Goal: Task Accomplishment & Management: Complete application form

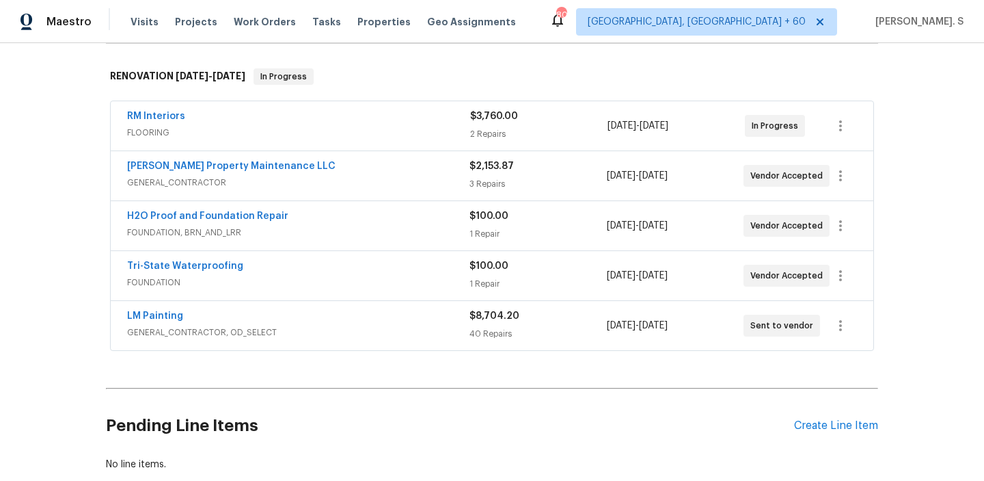
scroll to position [273, 0]
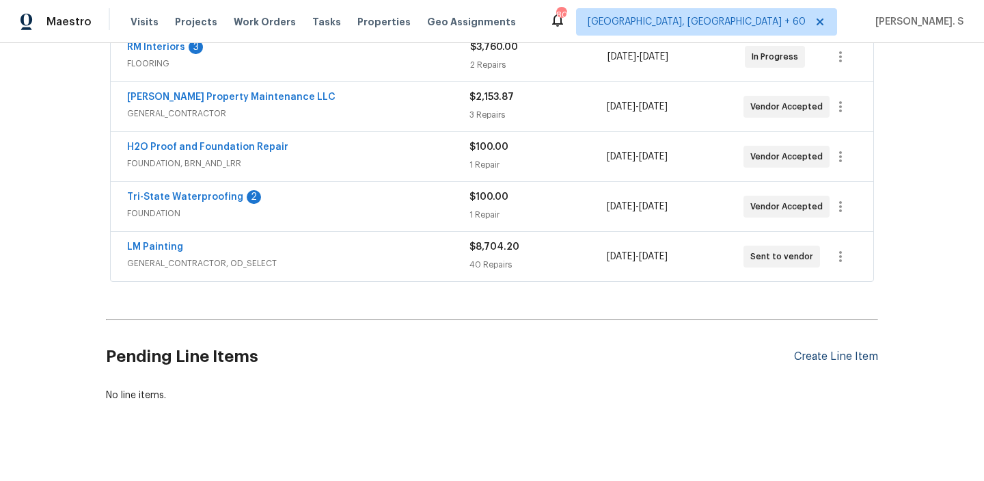
click at [828, 353] on div "Create Line Item" at bounding box center [836, 356] width 84 height 13
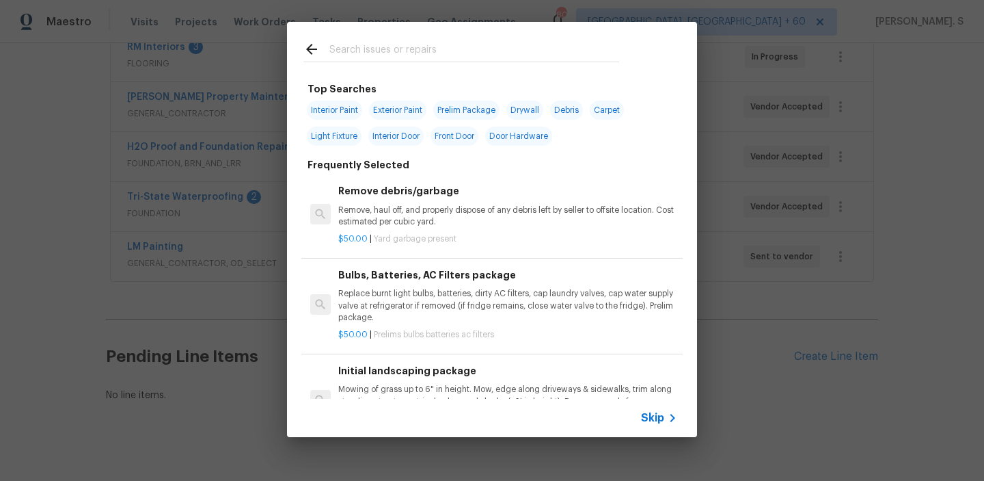
click at [433, 185] on h6 "Remove debris/garbage" at bounding box center [507, 190] width 339 height 15
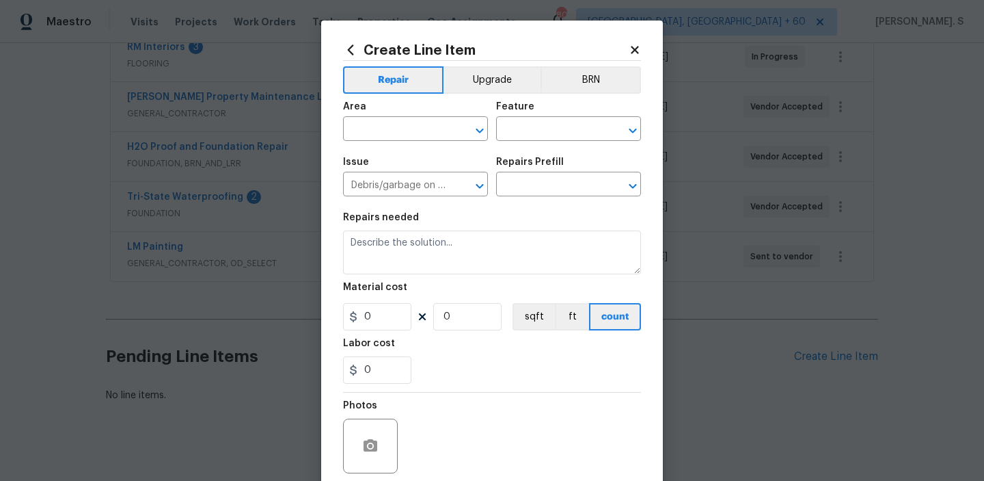
type input "Remove debris/garbage $50.00"
type textarea "Remove, haul off, and properly dispose of any debris left by seller to offsite …"
type input "50"
type input "1"
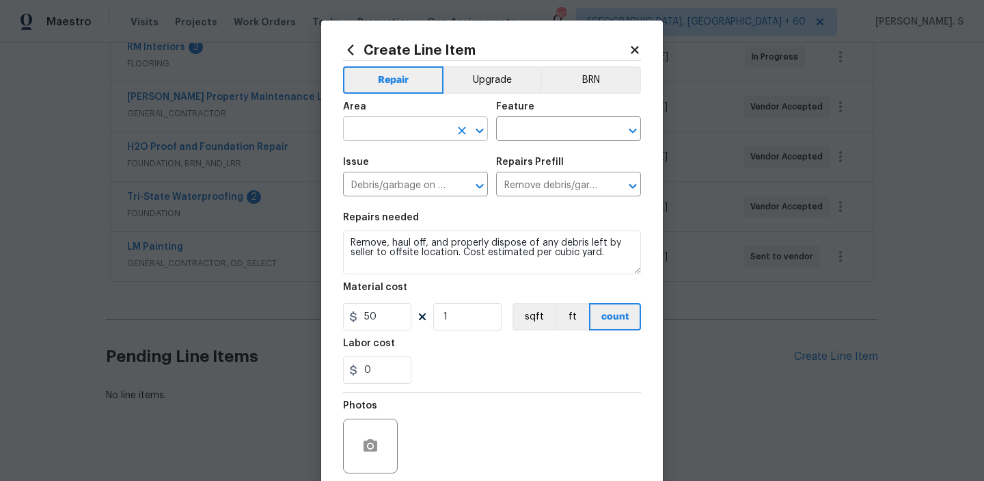
click at [487, 126] on icon "Open" at bounding box center [480, 130] width 16 height 16
click at [431, 170] on li "Plumbing" at bounding box center [415, 161] width 145 height 23
click at [636, 128] on icon "Open" at bounding box center [633, 130] width 8 height 5
type input "Plumbing"
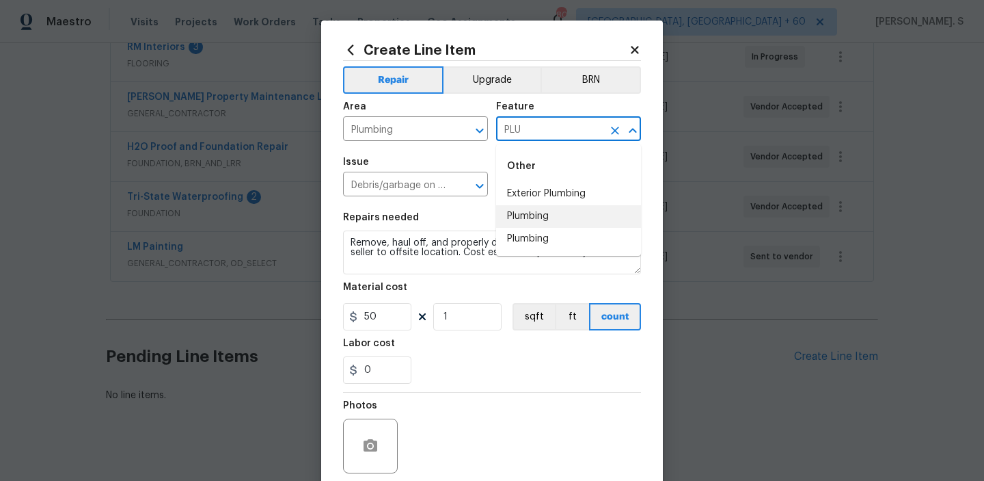
click at [511, 222] on li "Plumbing" at bounding box center [568, 216] width 145 height 23
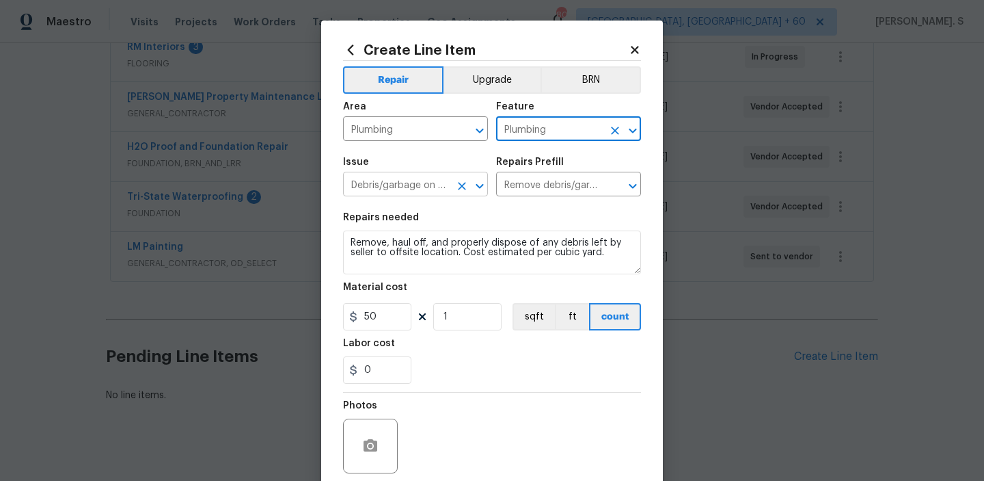
click at [478, 187] on icon "Open" at bounding box center [480, 185] width 8 height 5
type input "Plumbing"
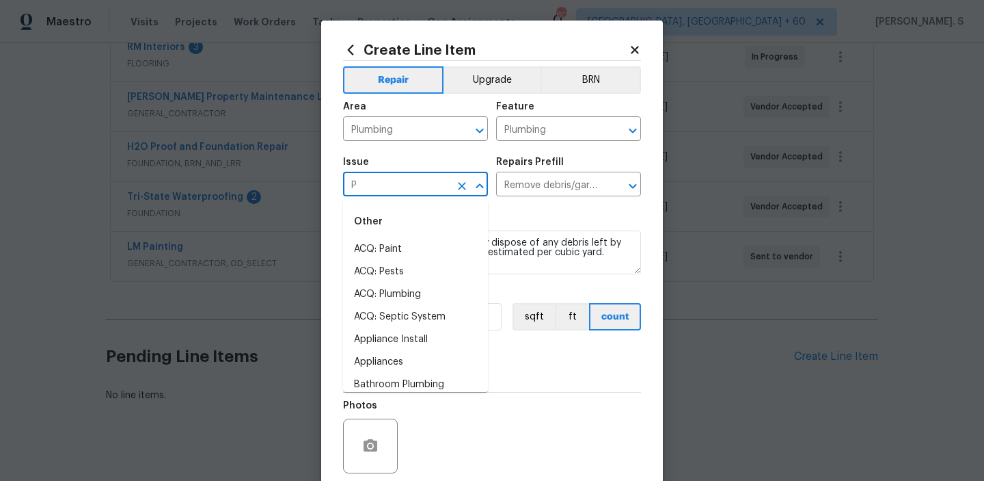
scroll to position [0, 0]
click at [417, 288] on li "General Plumbing" at bounding box center [415, 294] width 145 height 23
type input "General Plumbing"
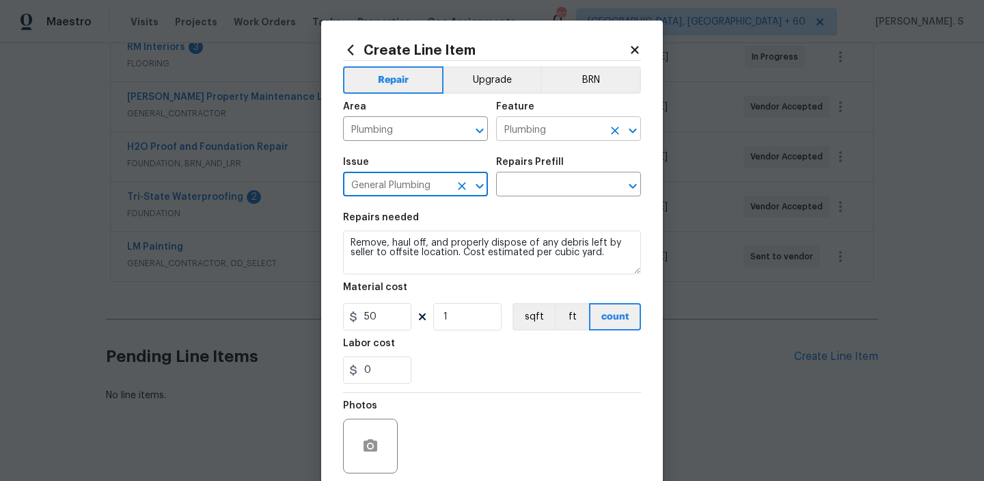
click at [630, 128] on icon "Open" at bounding box center [633, 130] width 16 height 16
type input "General Plumbing"
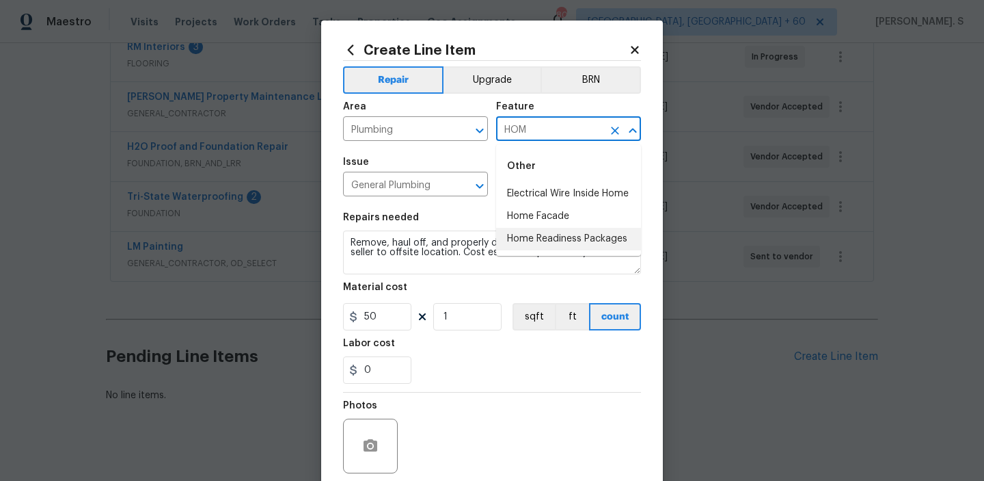
click at [573, 232] on li "Home Readiness Packages" at bounding box center [568, 239] width 145 height 23
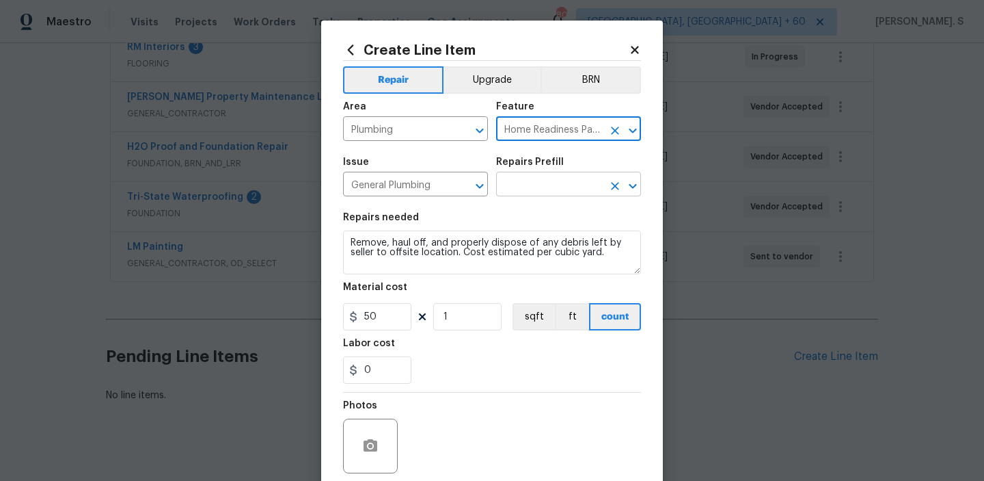
click at [632, 191] on icon "Open" at bounding box center [633, 186] width 16 height 16
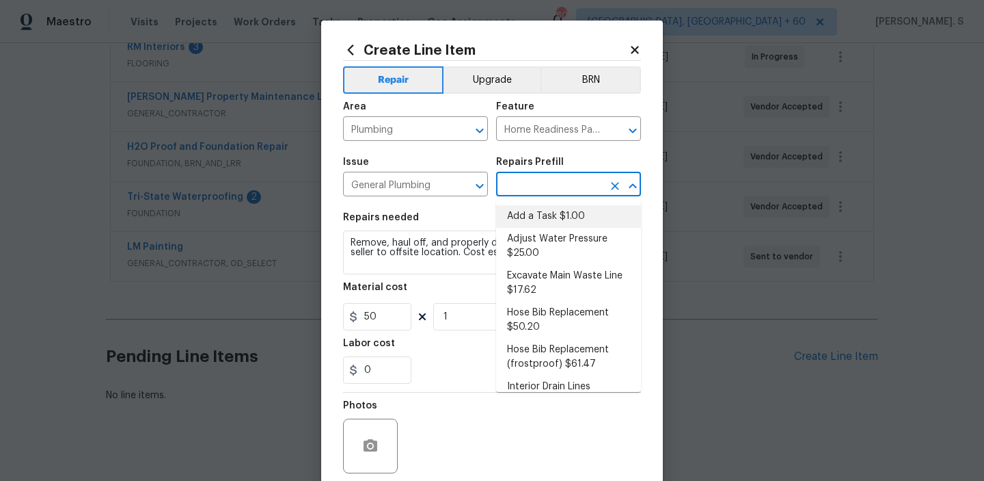
click at [573, 212] on li "Add a Task $1.00" at bounding box center [568, 216] width 145 height 23
type input "Plumbing"
type input "Add a Task $1.00"
type textarea "HPM to detail"
type input "1"
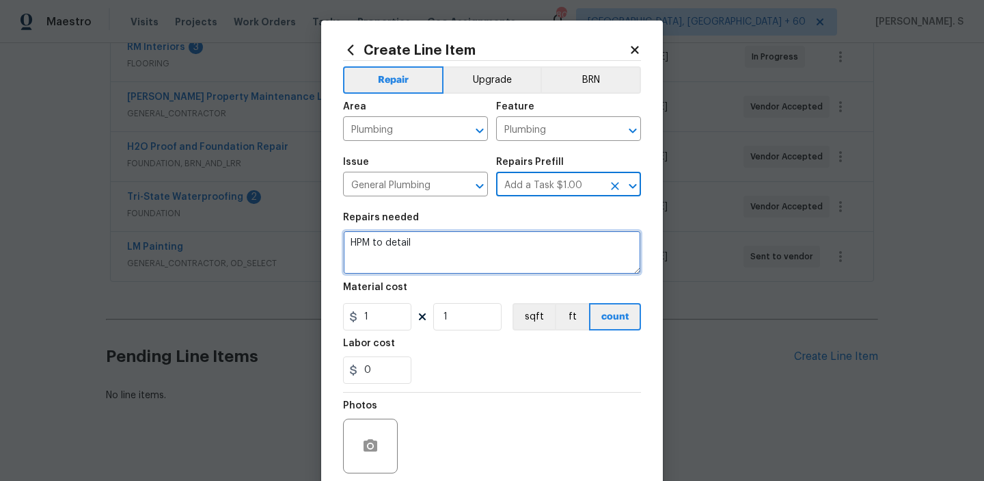
click at [474, 265] on textarea "HPM to detail" at bounding box center [492, 252] width 298 height 44
paste textarea "Kindly complete the COC to be submitted for the utility service request."
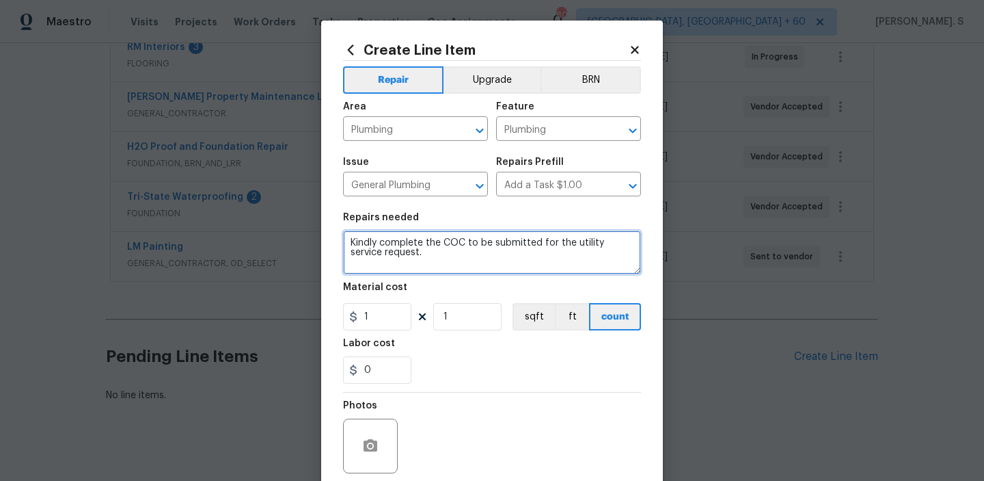
scroll to position [3, 0]
click at [463, 239] on textarea "Kindly complete the COC to be submitted for the utility service request." at bounding box center [492, 252] width 298 height 44
click at [444, 241] on textarea "Kindly complete the COC to be submitted for the utility service request." at bounding box center [492, 252] width 298 height 44
click at [464, 239] on textarea "Kindly complete the COC to be submitted for the utility service request." at bounding box center [492, 252] width 298 height 44
paste textarea "Certificate of Conformance / Compliance"
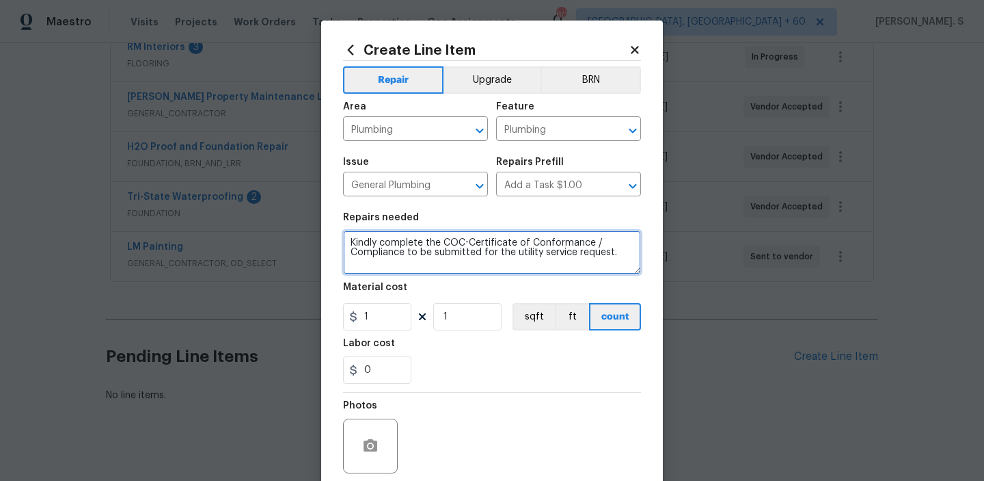
scroll to position [0, 0]
drag, startPoint x: 528, startPoint y: 237, endPoint x: 602, endPoint y: 243, distance: 74.1
click at [602, 243] on textarea "Kindly complete the COC-Certificate of Conformance / Compliance to be submitted…" at bounding box center [492, 252] width 298 height 44
type textarea "Kindly complete the COC-Certificate of Compliance to be submitted for the utili…"
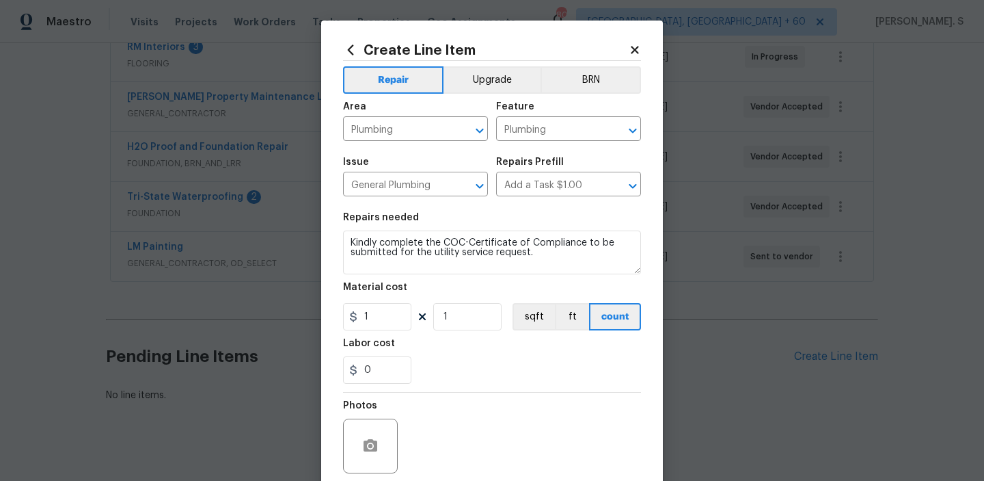
click at [416, 310] on div "1 1 sqft ft count" at bounding box center [492, 316] width 298 height 27
click at [394, 314] on input "1" at bounding box center [377, 316] width 68 height 27
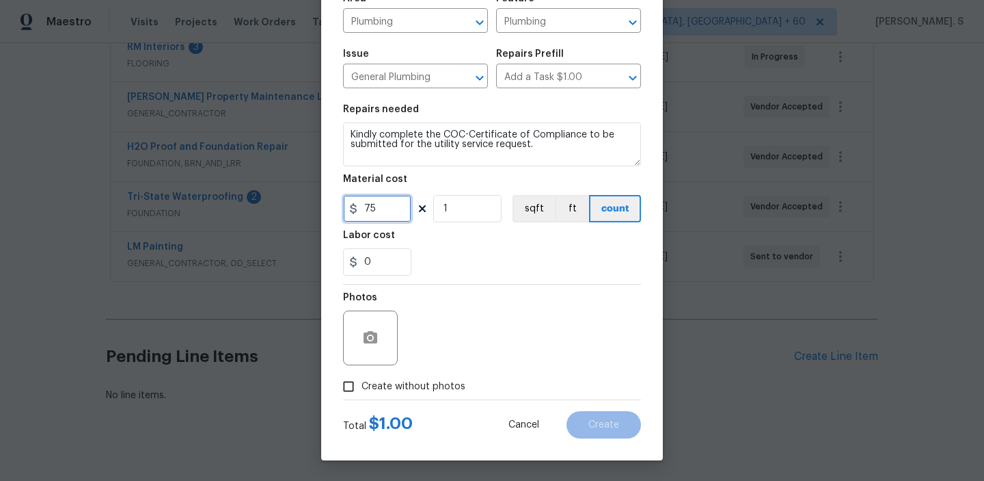
type input "75"
click at [395, 394] on label "Create without photos" at bounding box center [401, 386] width 130 height 26
click at [362, 394] on input "Create without photos" at bounding box center [349, 386] width 26 height 26
checkbox input "true"
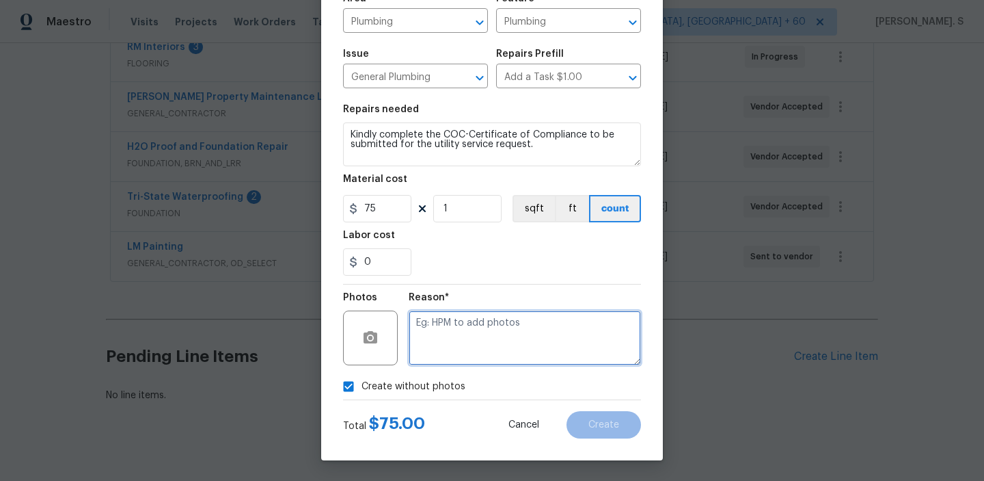
click at [459, 355] on textarea at bounding box center [525, 337] width 232 height 55
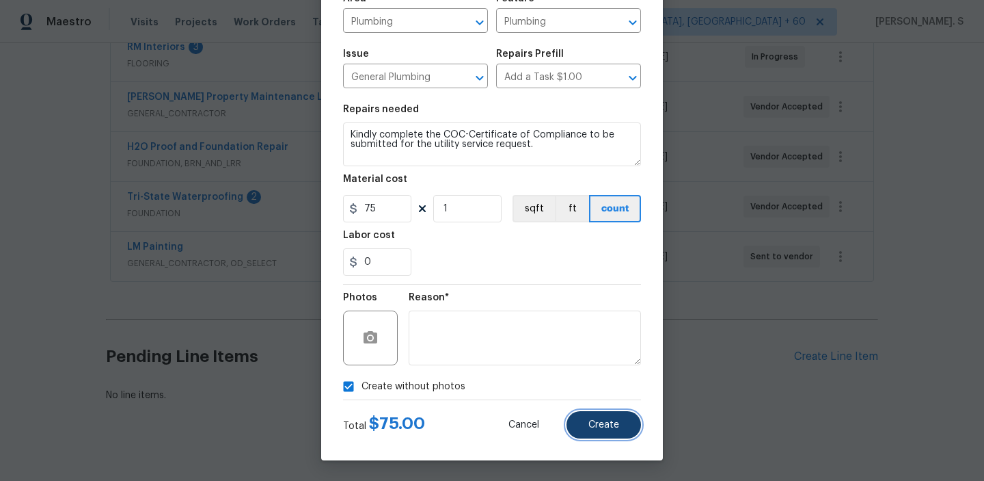
click at [628, 431] on button "Create" at bounding box center [604, 424] width 75 height 27
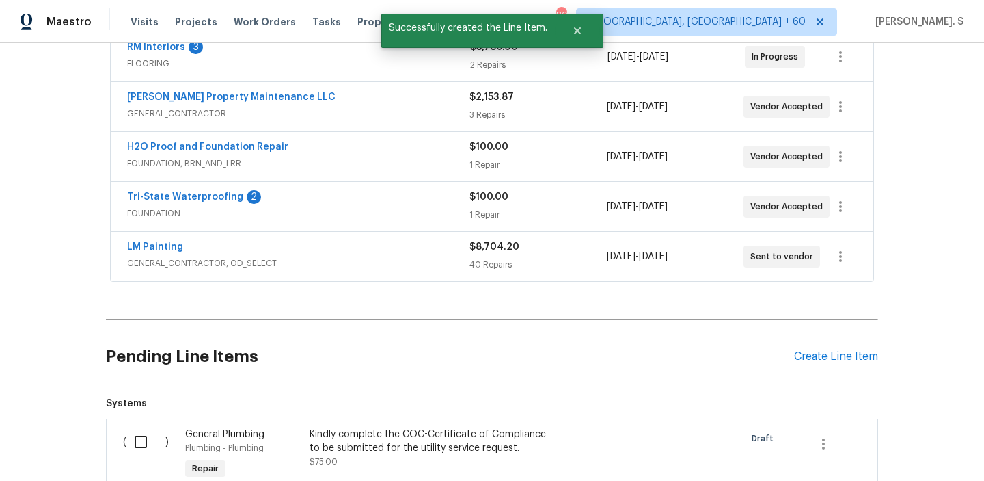
scroll to position [429, 0]
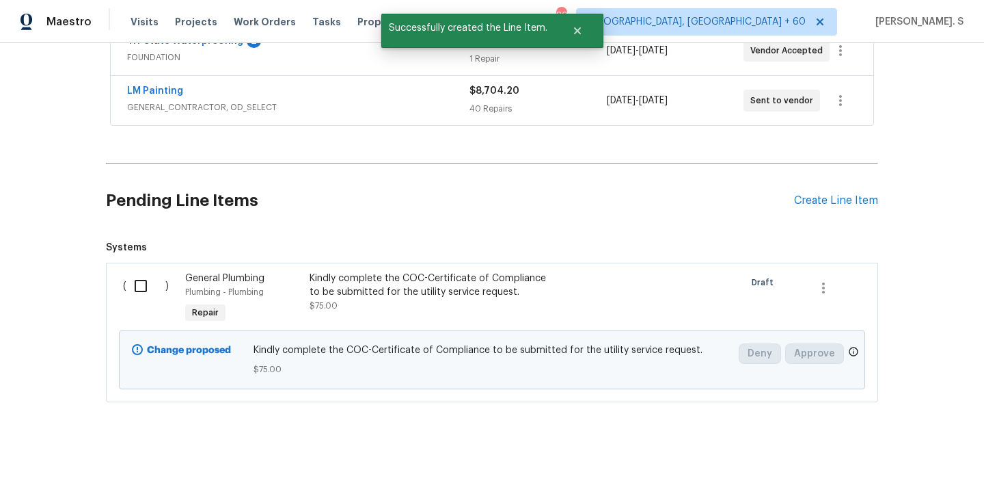
click at [150, 271] on input "checkbox" at bounding box center [145, 285] width 39 height 29
checkbox input "true"
click at [906, 440] on span "Create Work Order" at bounding box center [906, 446] width 91 height 17
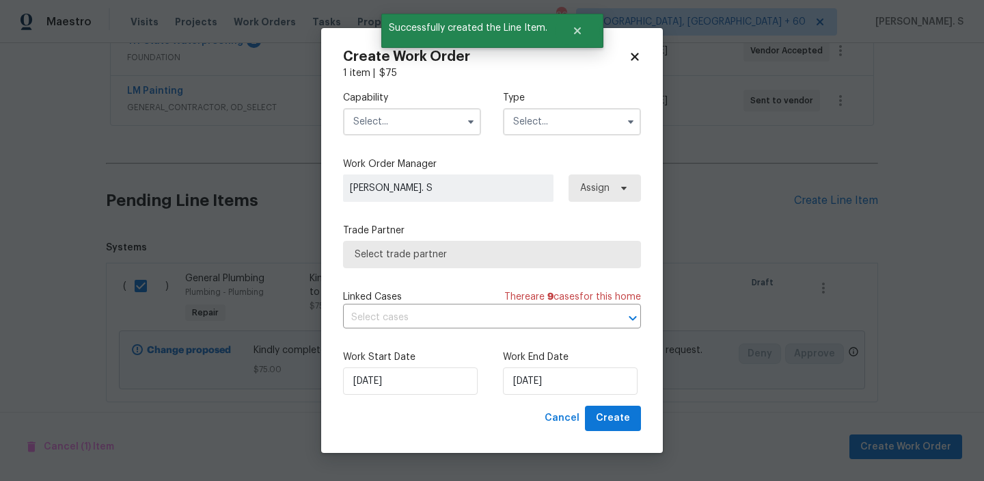
click at [435, 99] on label "Capability" at bounding box center [412, 98] width 138 height 14
click at [435, 118] on input "text" at bounding box center [412, 121] width 138 height 27
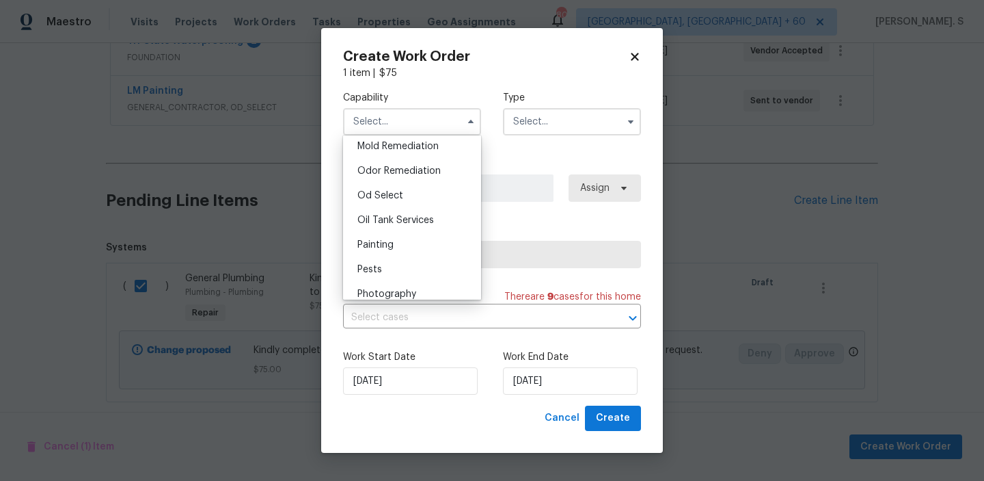
scroll to position [1116, 0]
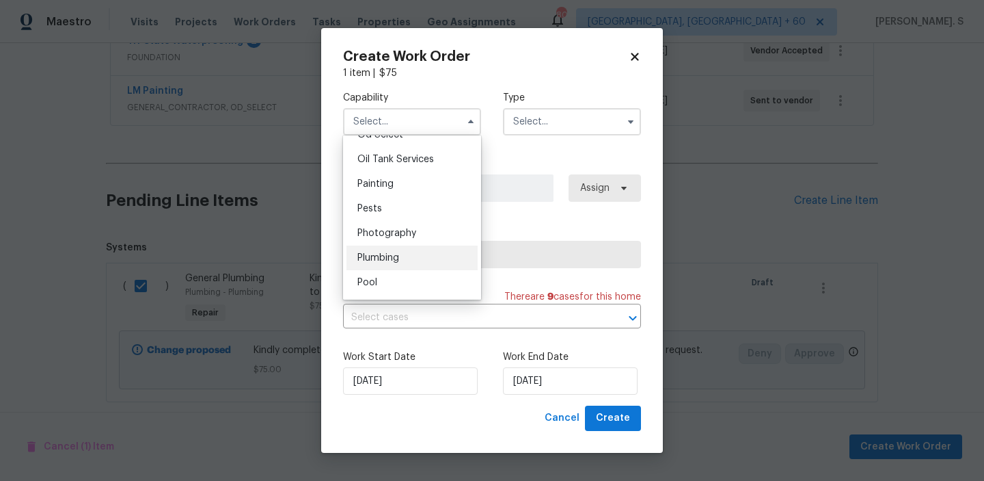
click at [424, 260] on div "Plumbing" at bounding box center [412, 257] width 131 height 25
type input "Plumbing"
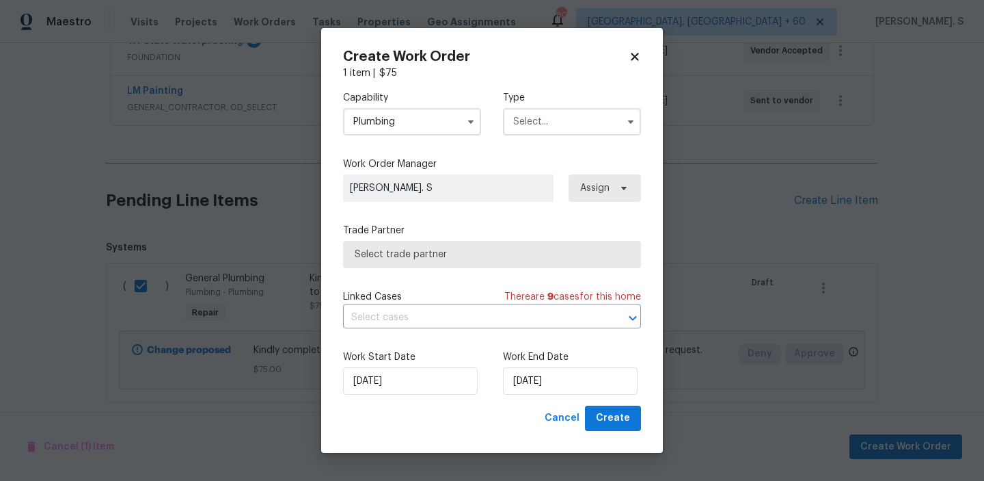
click at [584, 131] on input "text" at bounding box center [572, 121] width 138 height 27
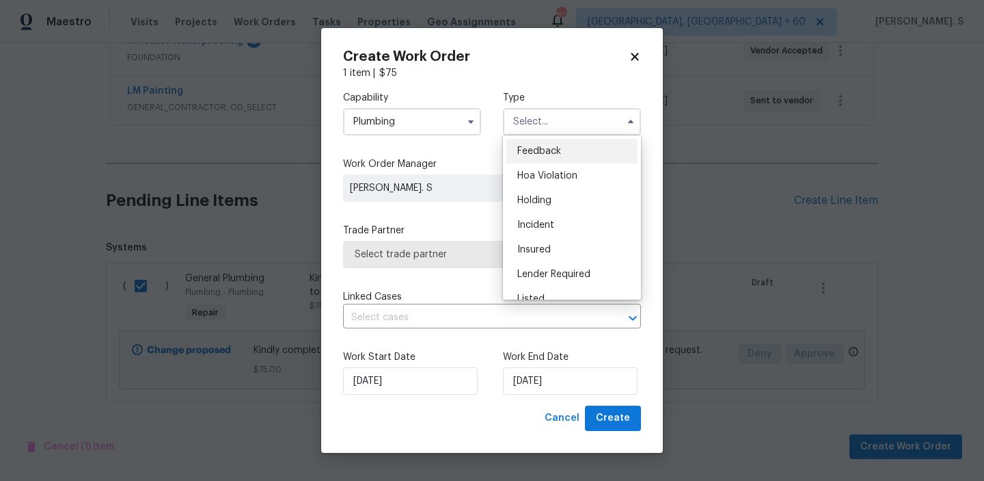
click at [584, 144] on div "Feedback" at bounding box center [572, 151] width 131 height 25
type input "Feedback"
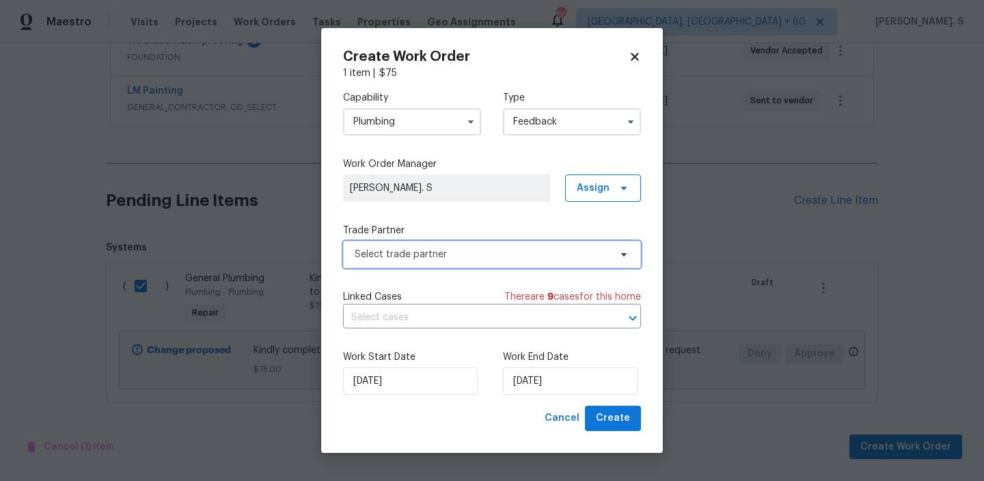
click at [526, 262] on span "Select trade partner" at bounding box center [492, 254] width 298 height 27
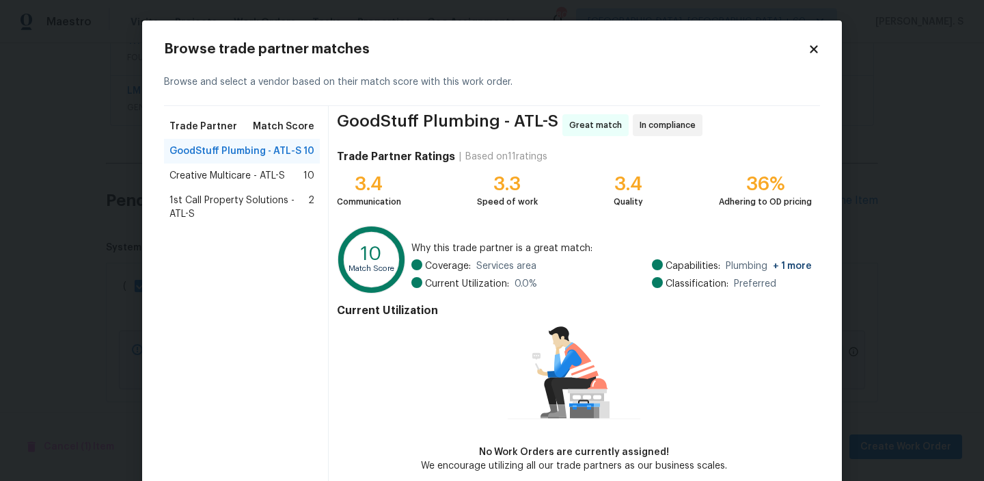
click at [274, 180] on span "Creative Multicare - ATL-S" at bounding box center [228, 176] width 116 height 14
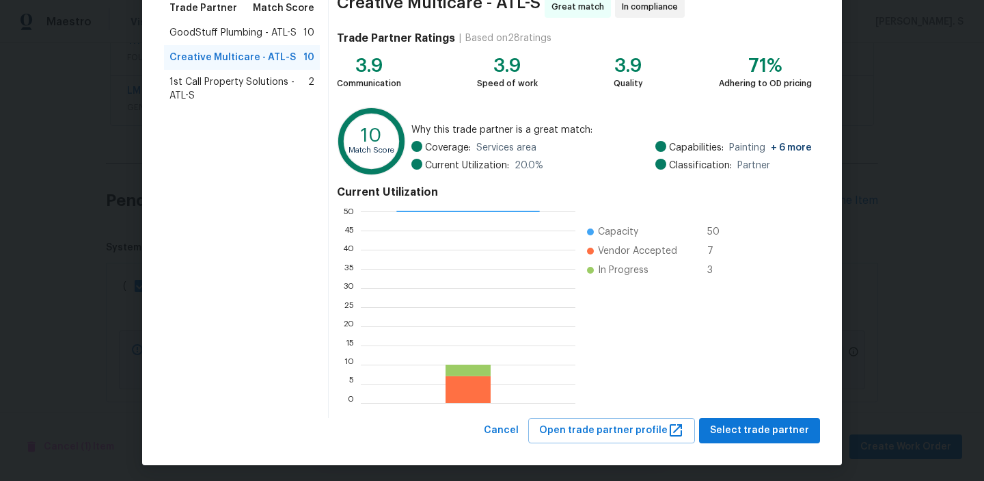
scroll to position [122, 0]
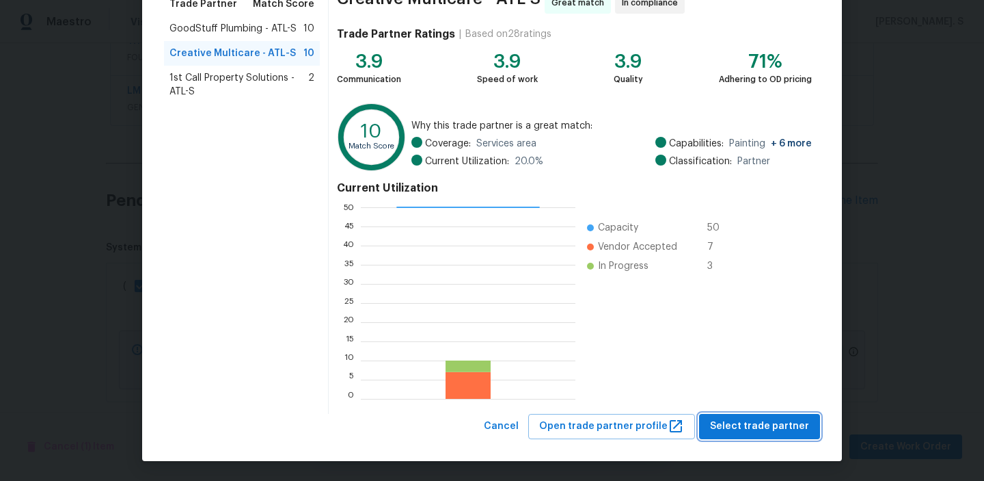
click at [727, 423] on span "Select trade partner" at bounding box center [759, 426] width 99 height 17
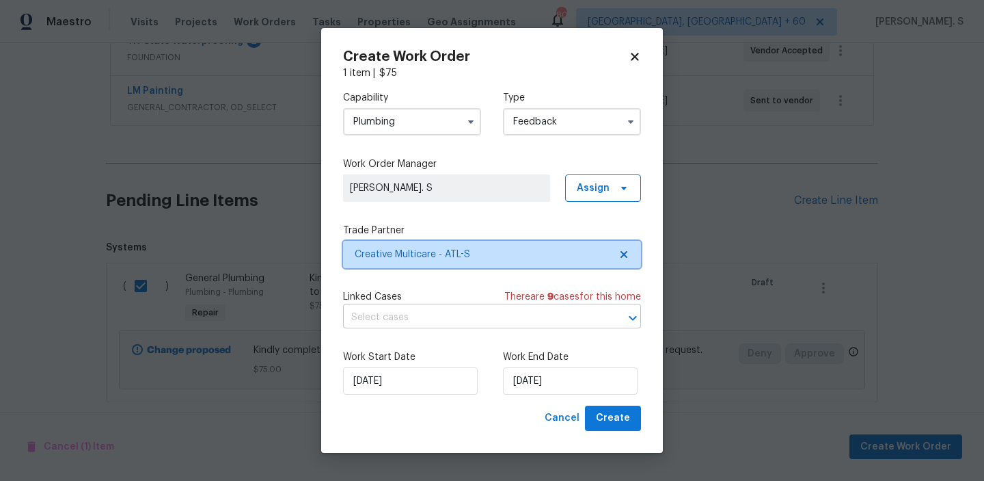
scroll to position [0, 0]
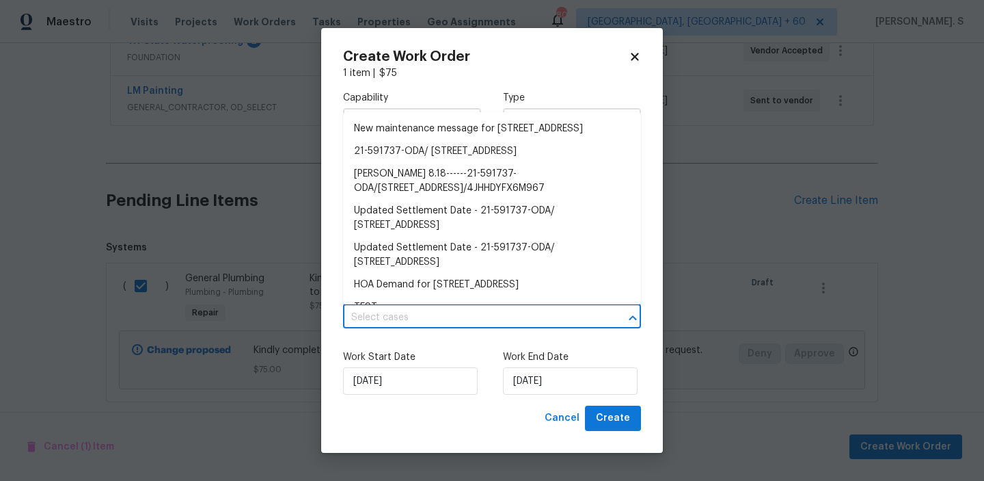
click at [526, 321] on input "text" at bounding box center [473, 317] width 260 height 21
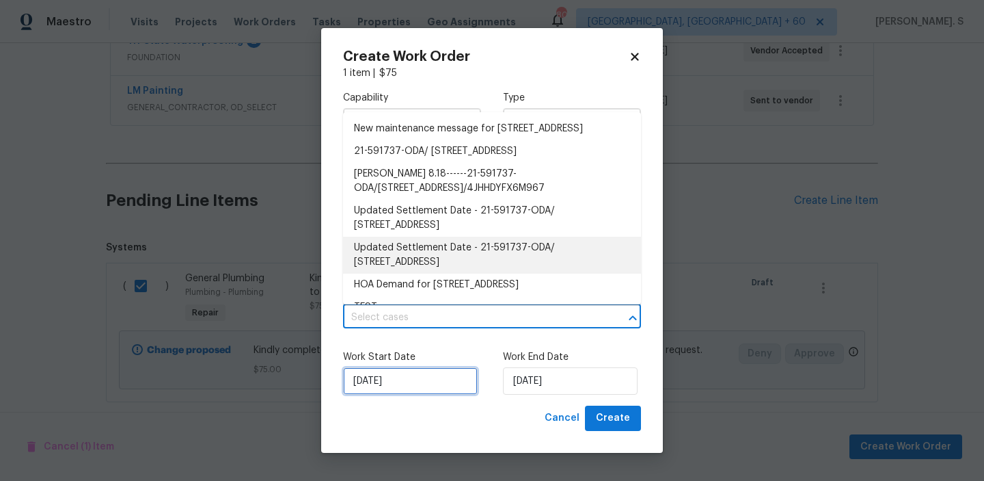
click at [414, 381] on input "[DATE]" at bounding box center [410, 380] width 135 height 27
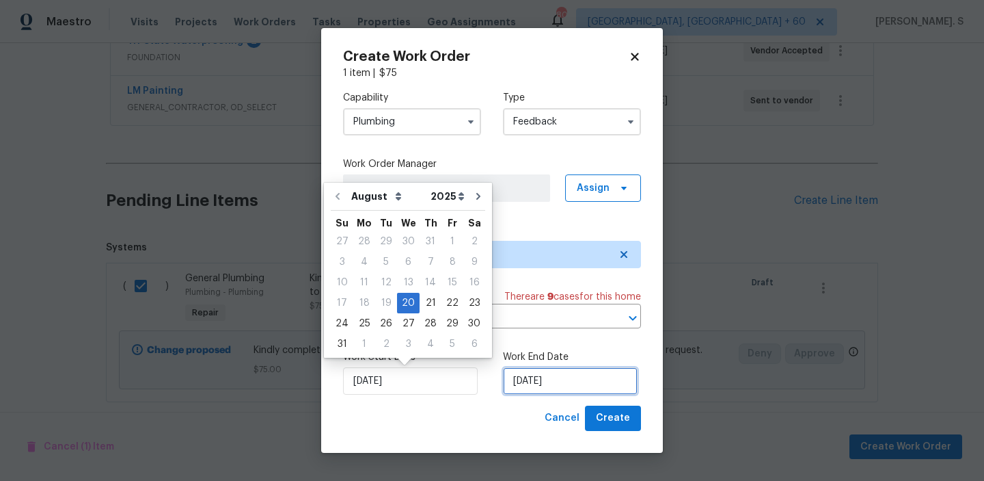
click at [563, 373] on input "[DATE]" at bounding box center [570, 380] width 135 height 27
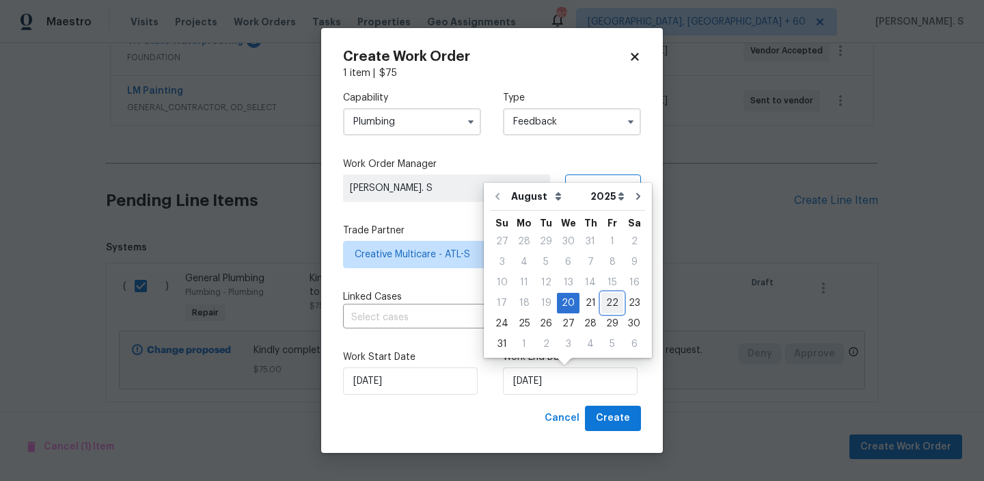
click at [603, 301] on div "22" at bounding box center [613, 302] width 22 height 19
type input "[DATE]"
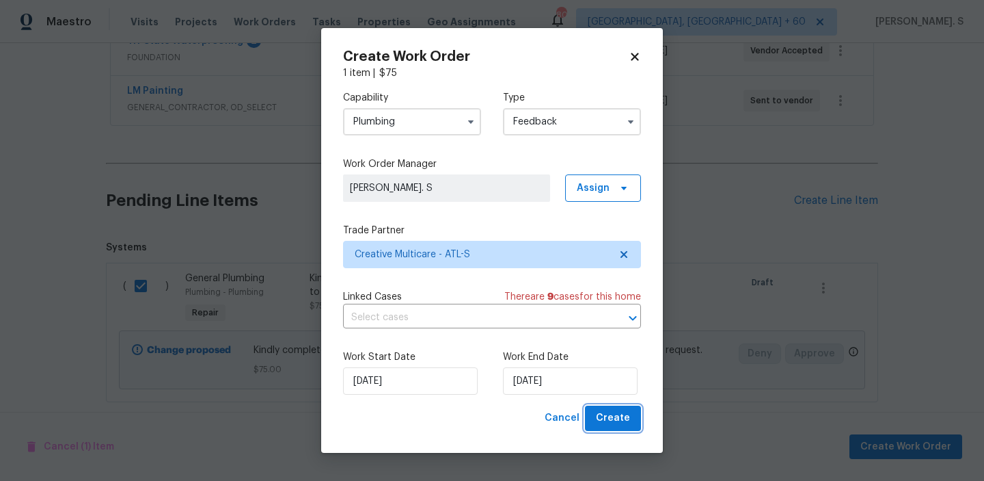
click at [606, 414] on span "Create" at bounding box center [613, 417] width 34 height 17
checkbox input "false"
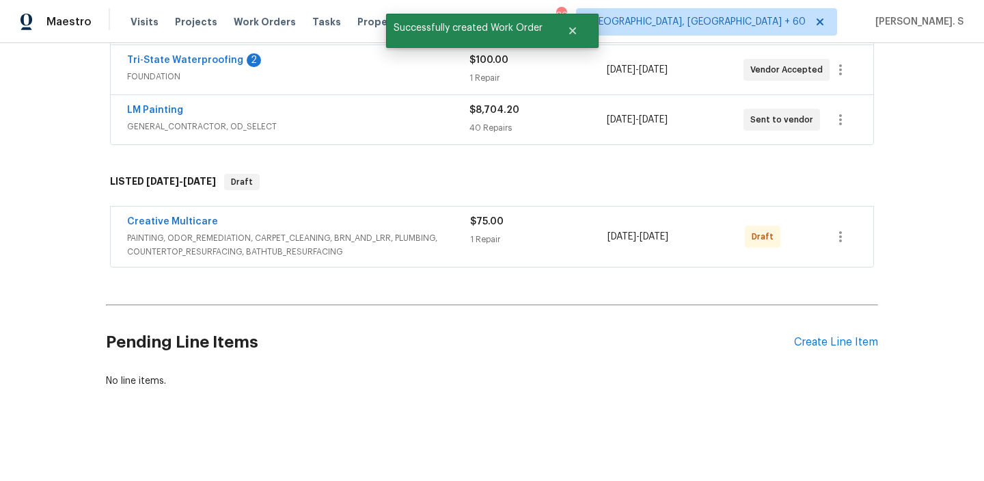
scroll to position [410, 0]
click at [169, 217] on link "Creative Multicare" at bounding box center [172, 222] width 91 height 10
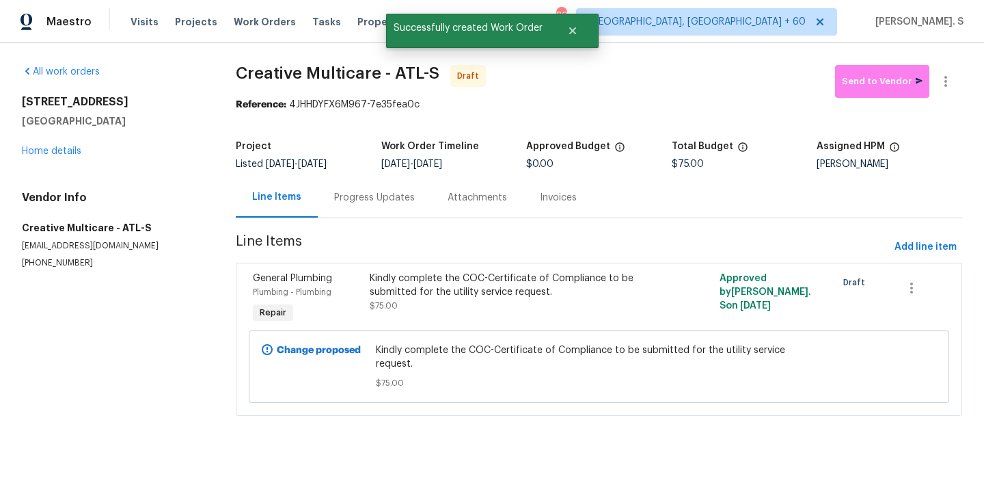
click at [366, 205] on div "Progress Updates" at bounding box center [374, 197] width 113 height 40
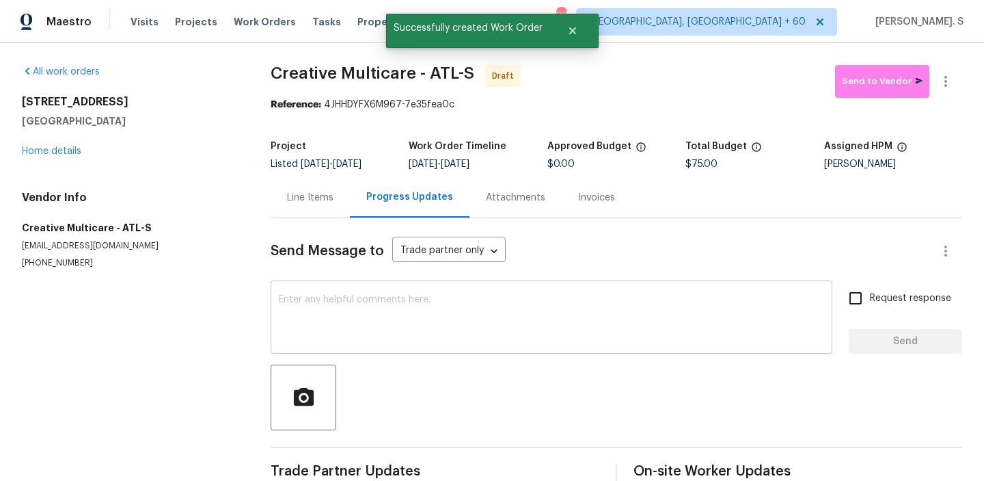
click at [375, 310] on textarea at bounding box center [551, 319] width 545 height 48
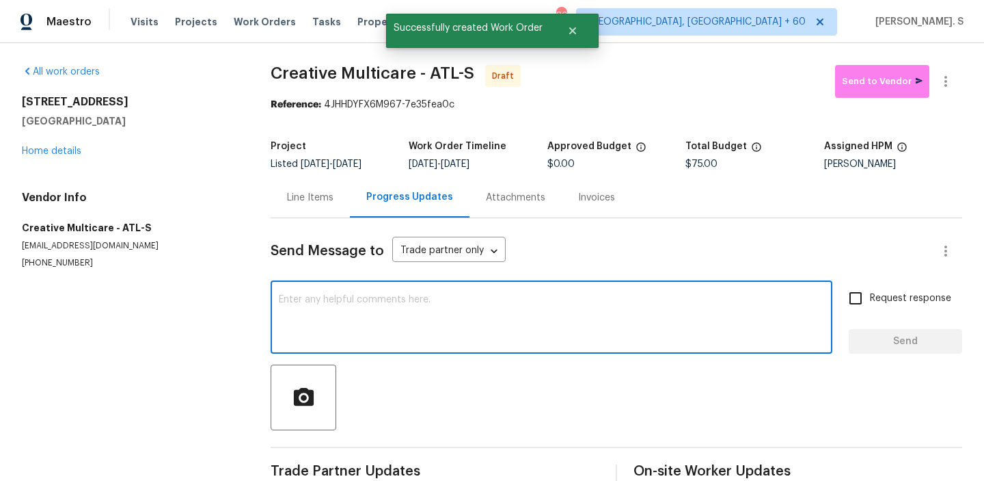
paste textarea "Hi, this is Glory with Opendoor. I’m confirming you received the WO for the pro…"
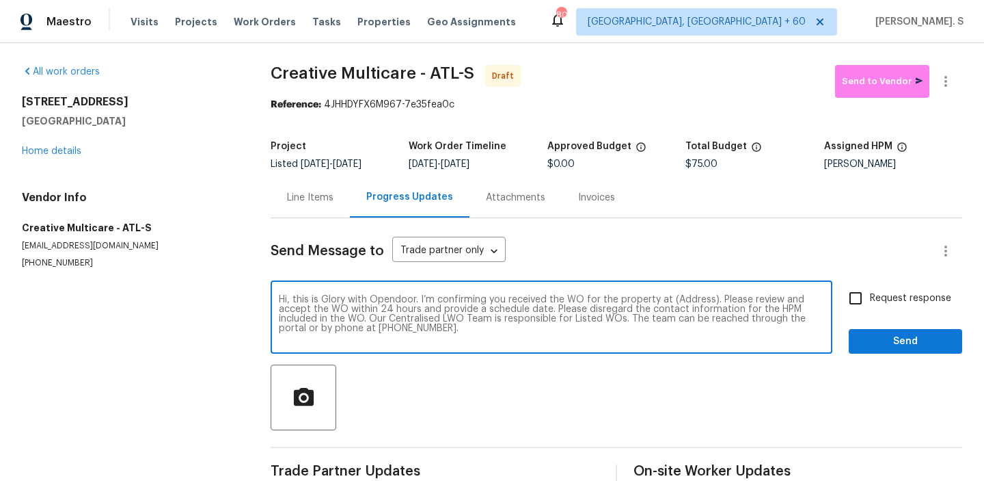
click at [682, 301] on textarea "Hi, this is Glory with Opendoor. I’m confirming you received the WO for the pro…" at bounding box center [551, 319] width 545 height 48
paste textarea "[STREET_ADDRESS]"
type textarea "Hi, this is Glory with Opendoor. I’m confirming you received the WO for the pro…"
click at [896, 309] on label "Request response" at bounding box center [896, 298] width 110 height 29
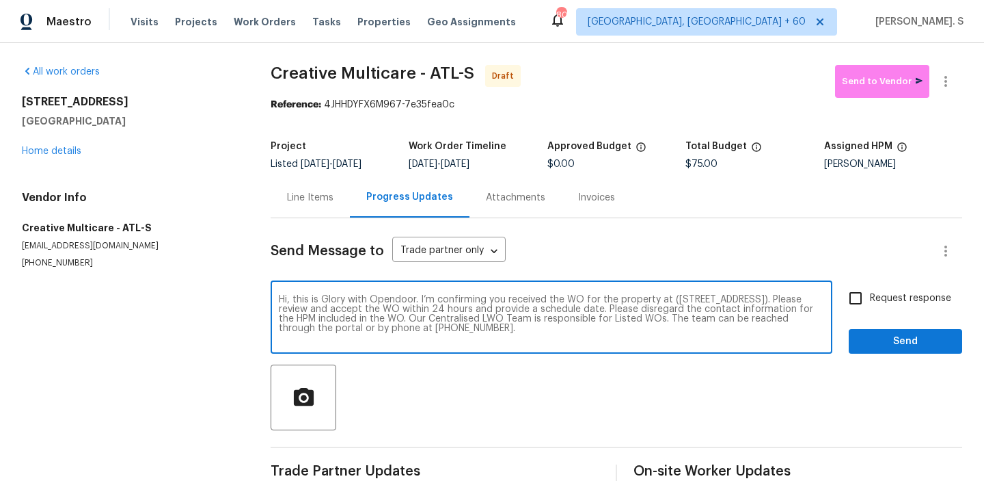
click at [870, 309] on input "Request response" at bounding box center [855, 298] width 29 height 29
checkbox input "true"
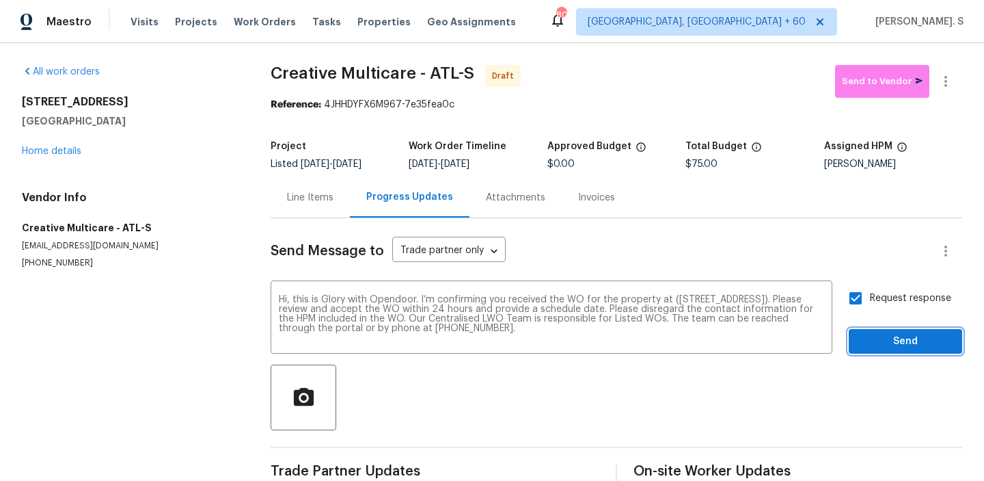
click at [913, 337] on span "Send" at bounding box center [906, 341] width 92 height 17
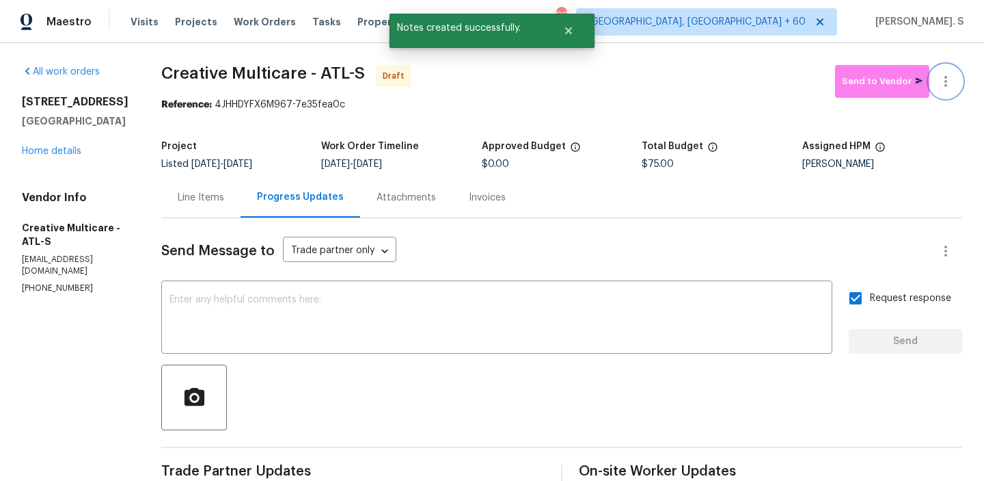
click at [952, 91] on button "button" at bounding box center [946, 81] width 33 height 33
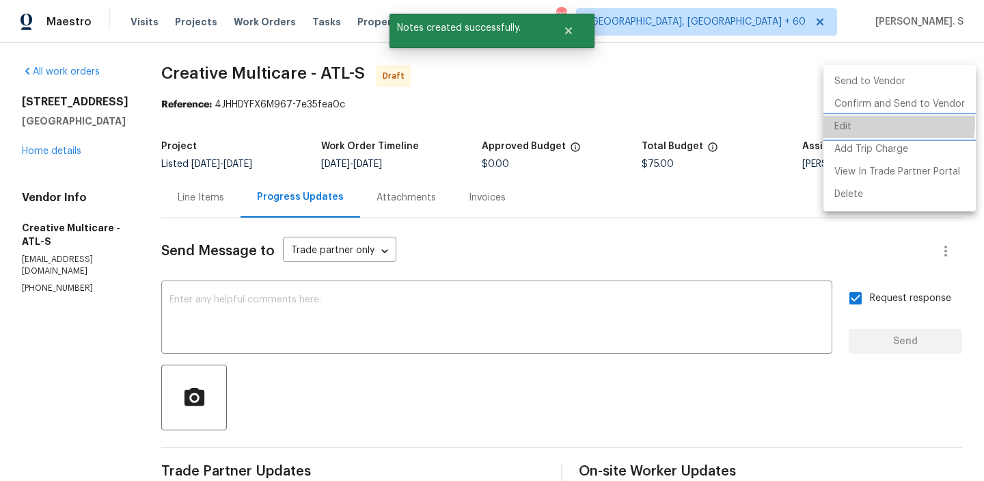
click at [869, 122] on li "Edit" at bounding box center [900, 127] width 152 height 23
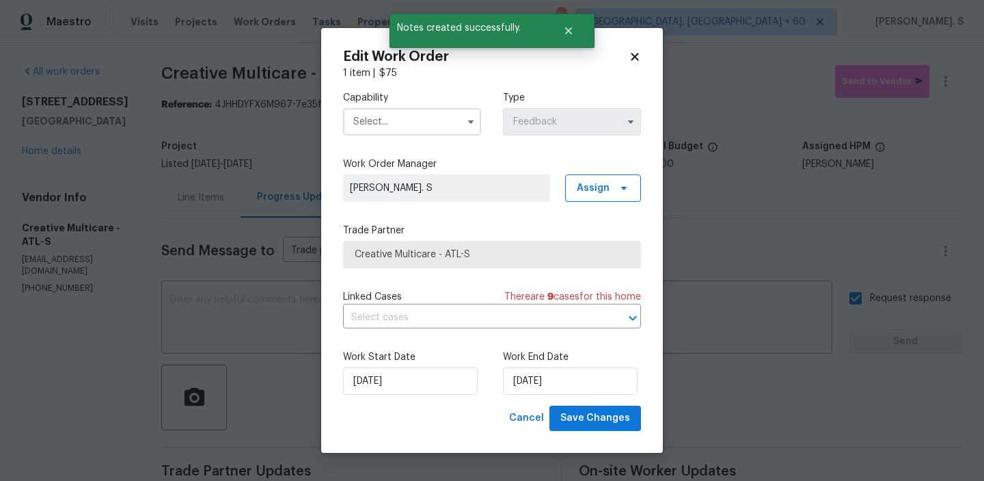
click at [351, 129] on input "text" at bounding box center [412, 121] width 138 height 27
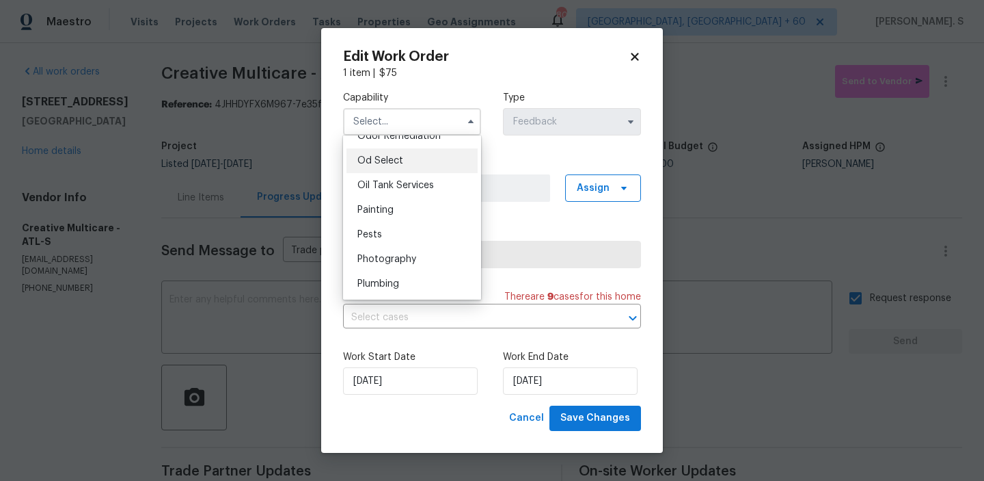
scroll to position [1104, 0]
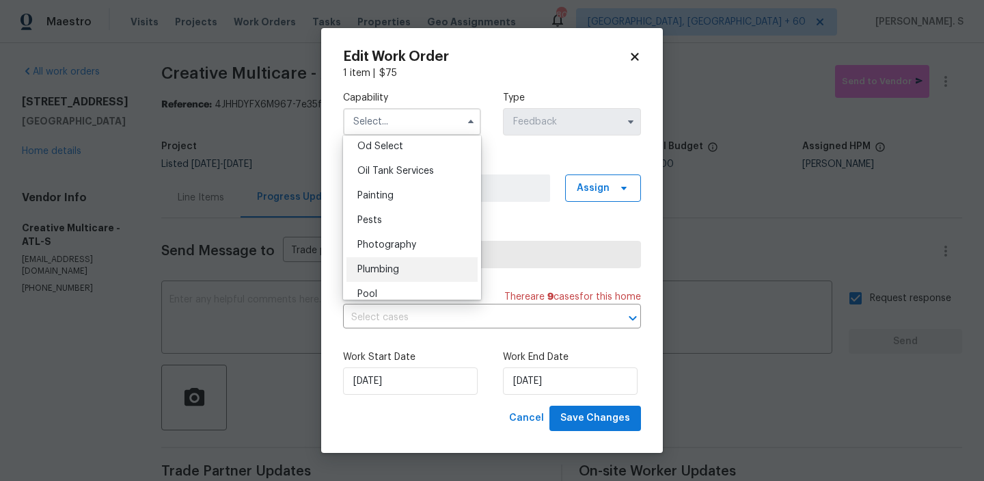
click at [403, 260] on div "Plumbing" at bounding box center [412, 269] width 131 height 25
type input "Plumbing"
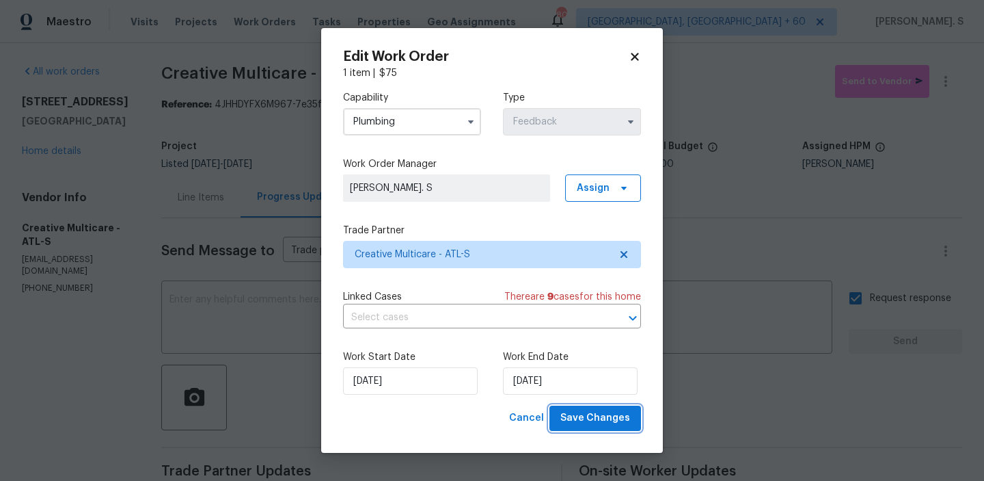
click at [592, 422] on span "Save Changes" at bounding box center [596, 417] width 70 height 17
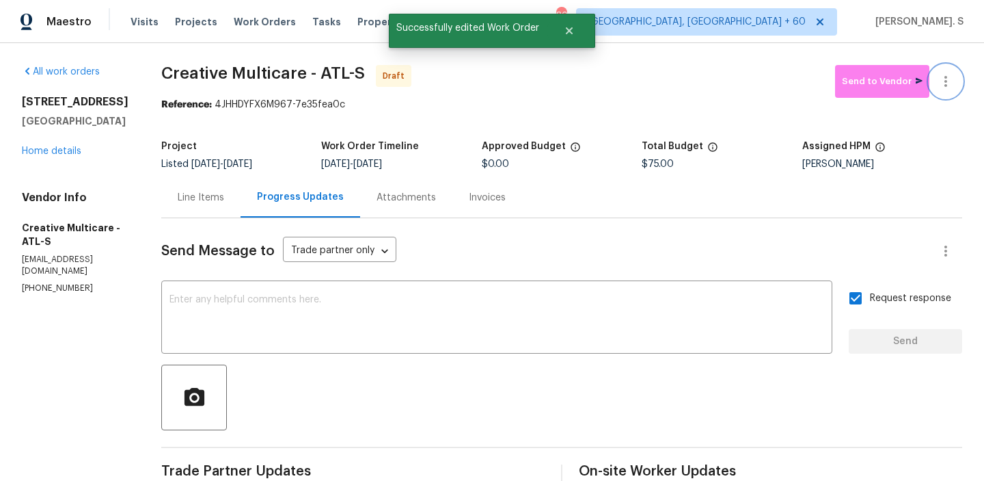
click at [937, 81] on button "button" at bounding box center [946, 81] width 33 height 33
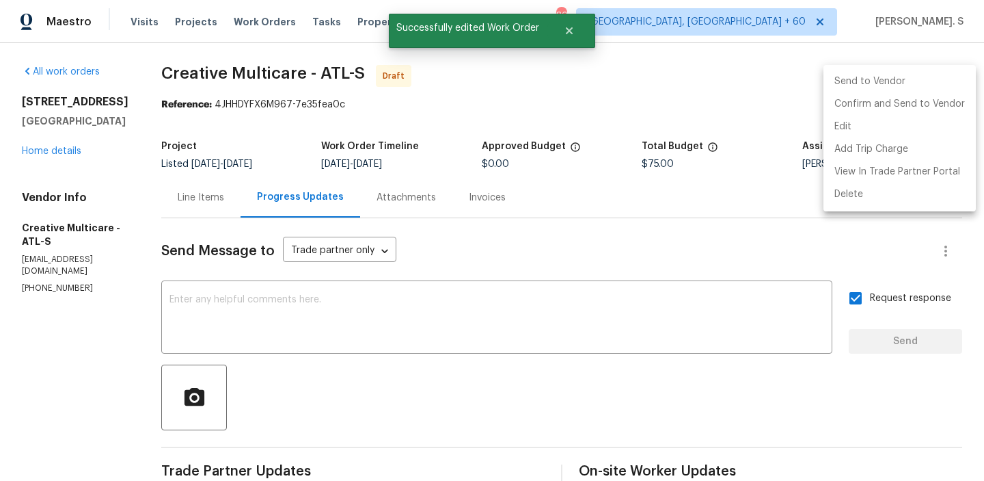
click at [937, 81] on li "Send to Vendor" at bounding box center [900, 81] width 152 height 23
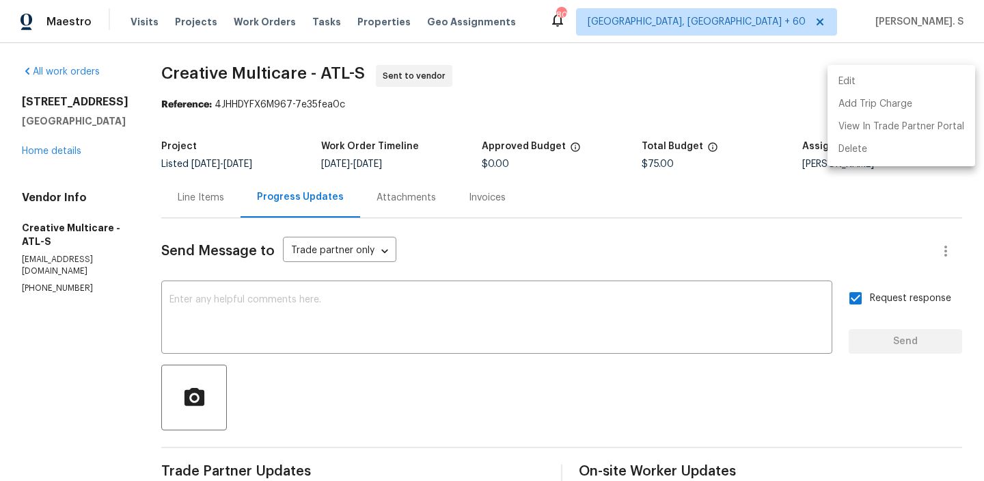
click at [309, 72] on div at bounding box center [492, 240] width 984 height 481
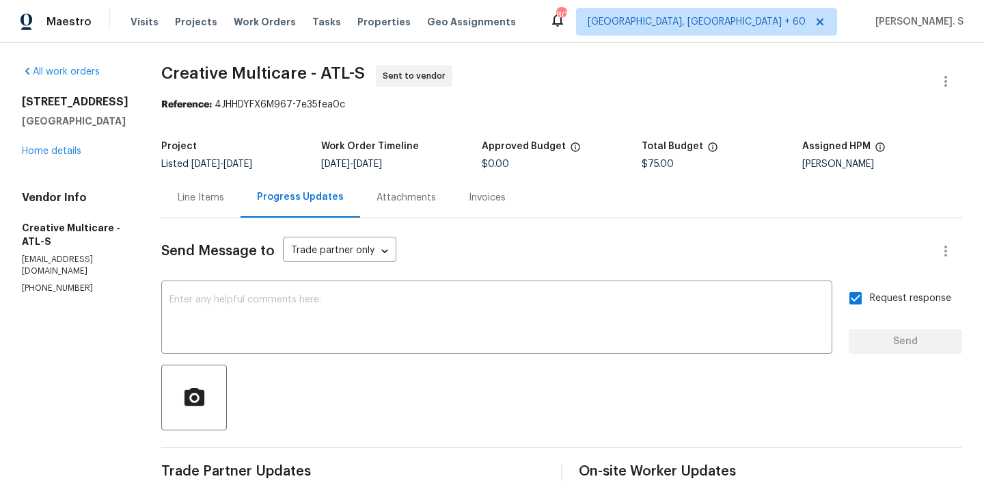
click at [309, 72] on div "Edit Add Trip Charge View In Trade Partner Portal Delete" at bounding box center [492, 240] width 984 height 481
click at [309, 72] on span "Creative Multicare - ATL-S" at bounding box center [263, 73] width 204 height 16
copy span "Creative Multicare - ATL-S"
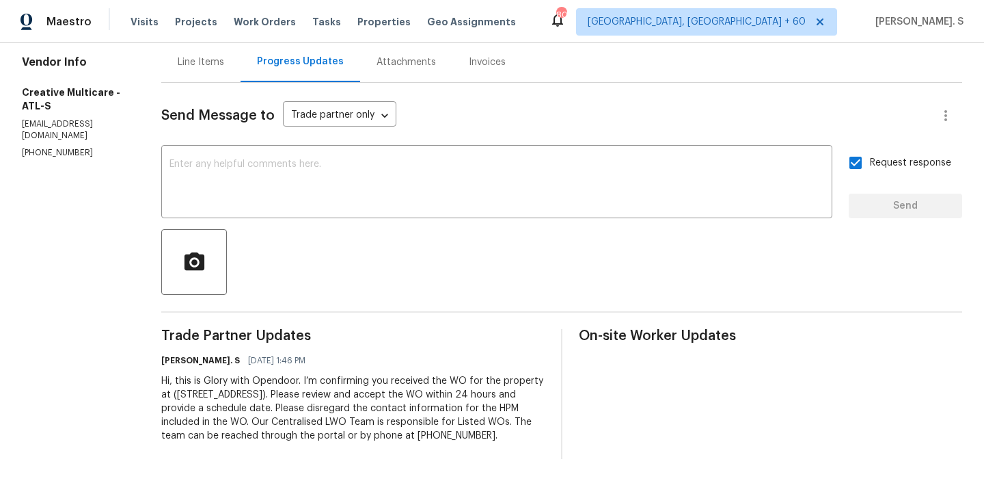
scroll to position [40, 0]
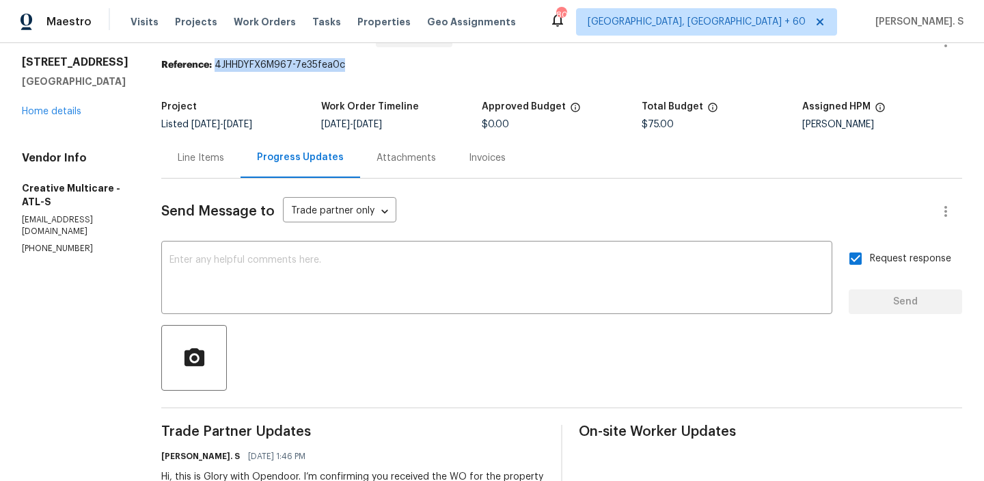
drag, startPoint x: 253, startPoint y: 67, endPoint x: 489, endPoint y: 67, distance: 236.5
click at [489, 67] on div "Reference: 4JHHDYFX6M967-7e35fea0c" at bounding box center [561, 65] width 801 height 14
copy div "4JHHDYFX6M967-7e35fea0c"
